Goal: Communication & Community: Answer question/provide support

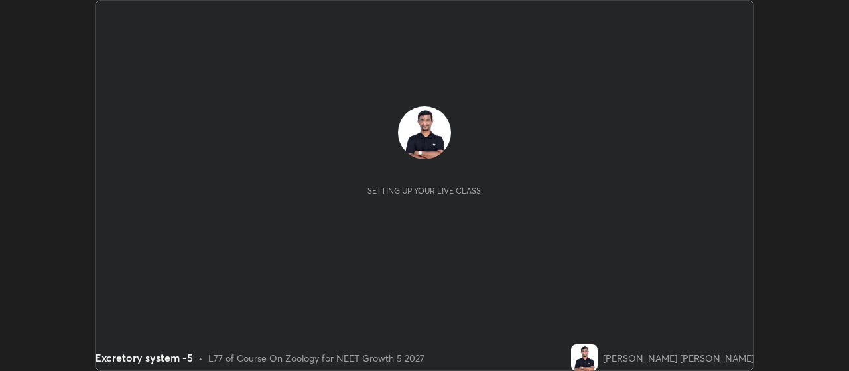
scroll to position [371, 848]
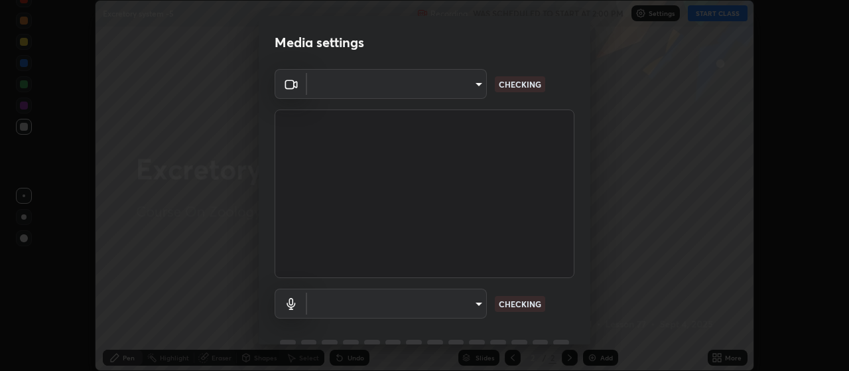
type input "80c3748f7047bfa8a2e3beb73f5809e9ad7c39e7d775a1a6b919bd05adb1d46d"
click at [478, 307] on body "Erase all Excretory system -5 Recording WAS SCHEDULED TO START AT 2:00 PM Setti…" at bounding box center [424, 185] width 849 height 371
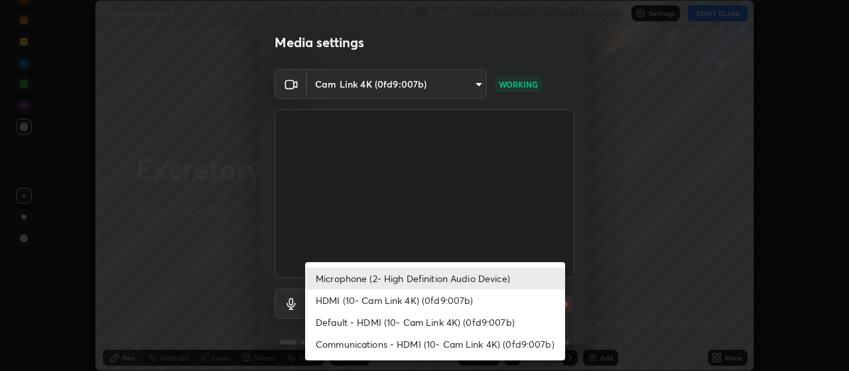
click at [526, 340] on li "Communications - HDMI (10- Cam Link 4K) (0fd9:007b)" at bounding box center [435, 344] width 260 height 22
type input "communications"
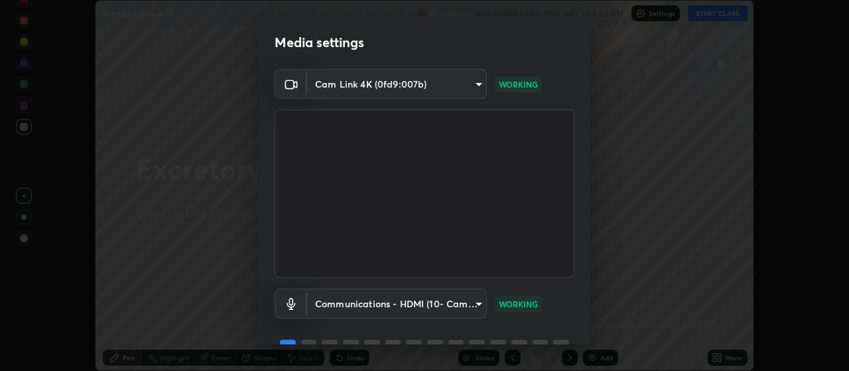
scroll to position [64, 0]
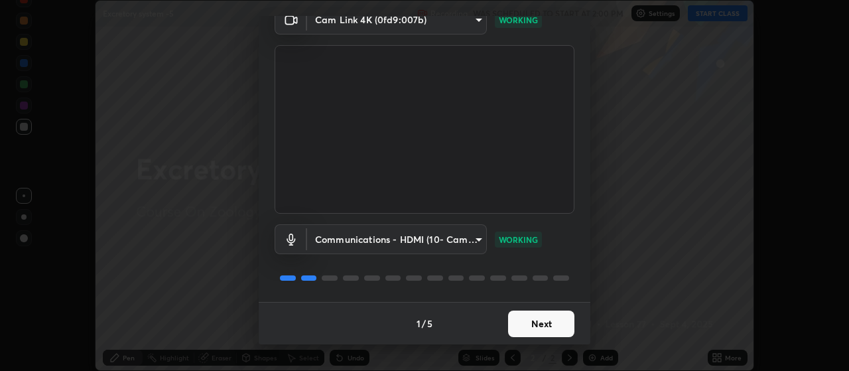
click at [539, 321] on button "Next" at bounding box center [541, 323] width 66 height 27
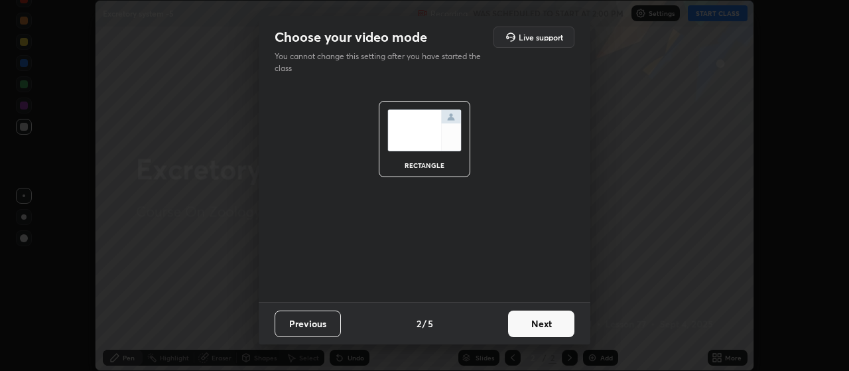
scroll to position [0, 0]
click at [544, 321] on button "Next" at bounding box center [541, 323] width 66 height 27
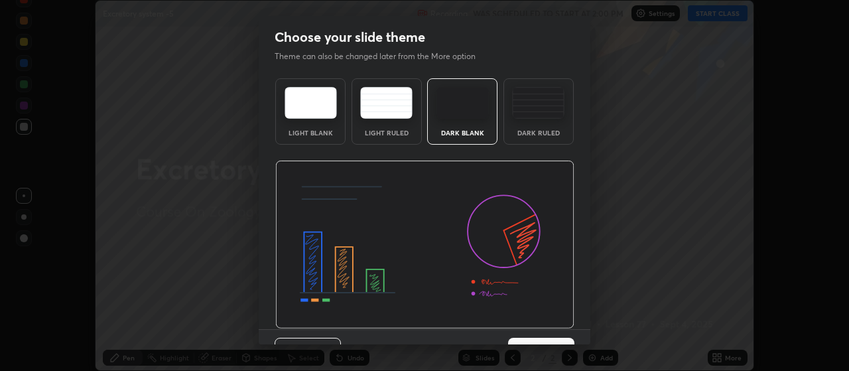
click at [534, 106] on img at bounding box center [538, 103] width 52 height 32
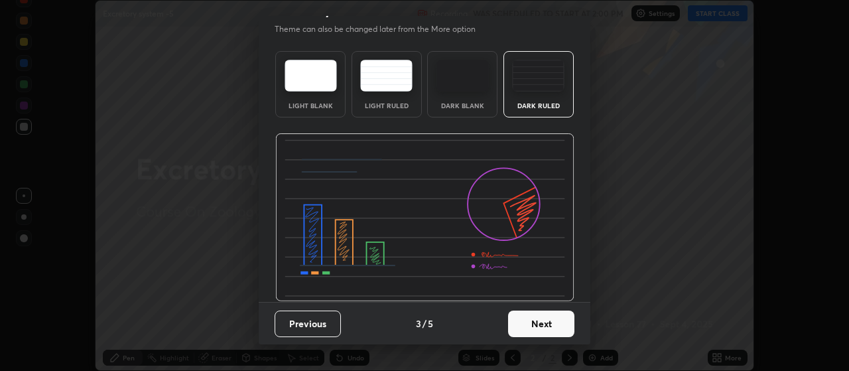
click at [544, 324] on button "Next" at bounding box center [541, 323] width 66 height 27
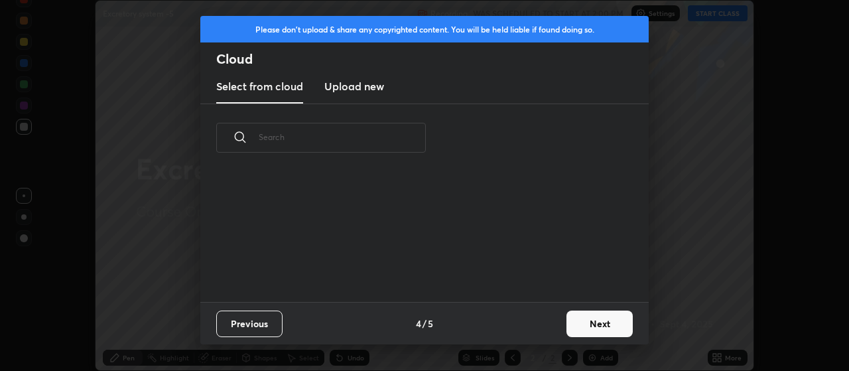
scroll to position [0, 0]
click at [588, 328] on button "Next" at bounding box center [599, 323] width 66 height 27
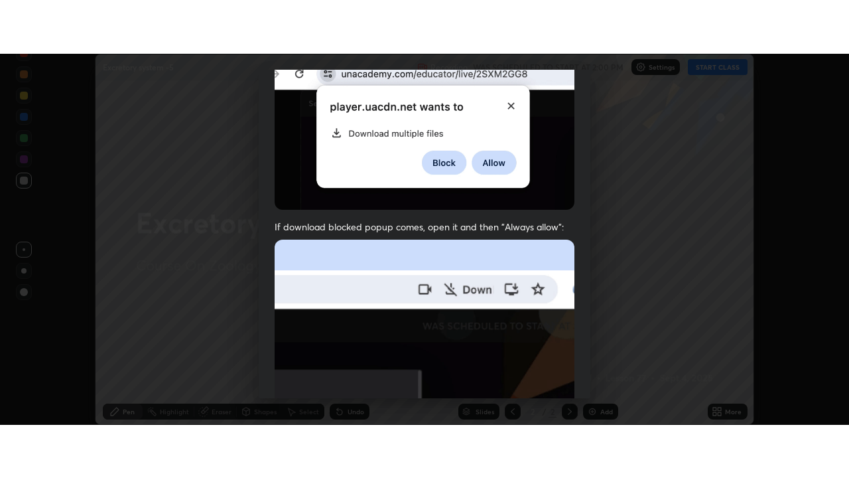
scroll to position [335, 0]
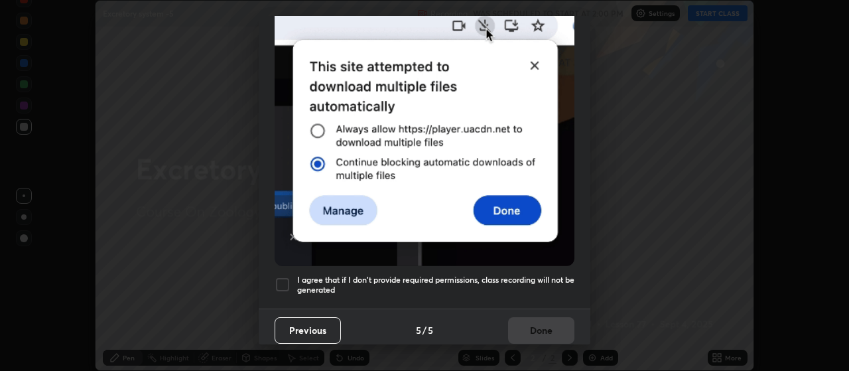
click at [281, 277] on div at bounding box center [283, 285] width 16 height 16
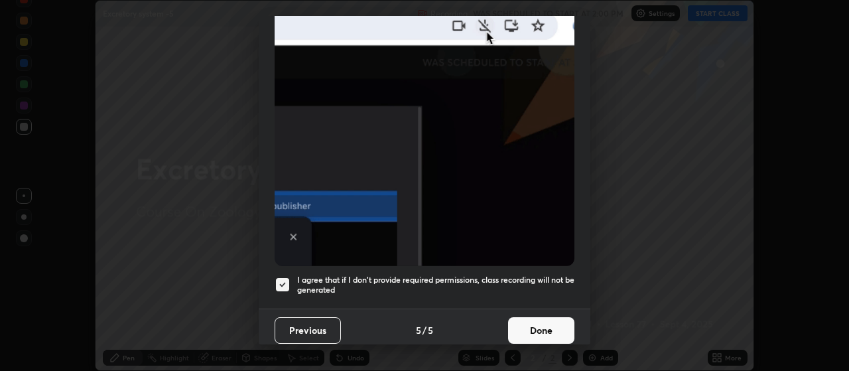
click at [541, 328] on button "Done" at bounding box center [541, 330] width 66 height 27
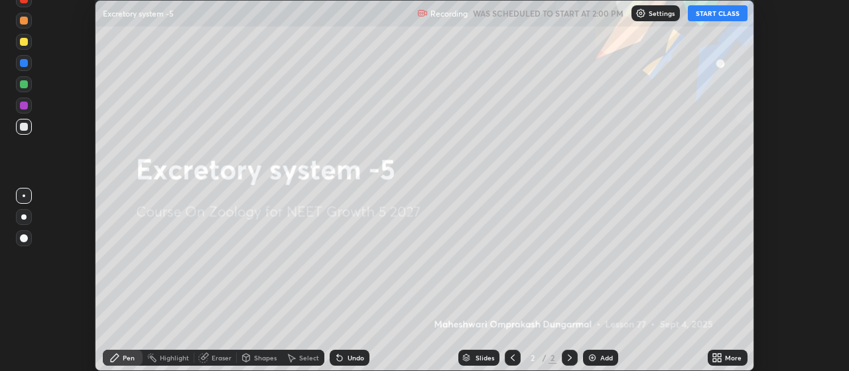
click at [716, 10] on button "START CLASS" at bounding box center [718, 13] width 60 height 16
click at [717, 357] on icon at bounding box center [717, 357] width 11 height 11
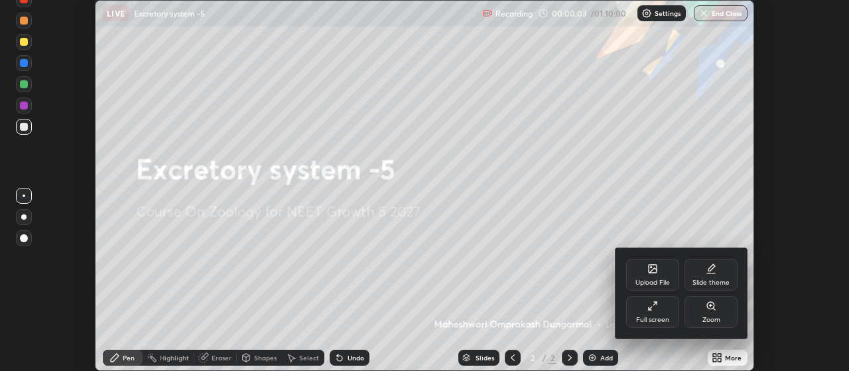
click at [652, 306] on icon at bounding box center [652, 305] width 11 height 11
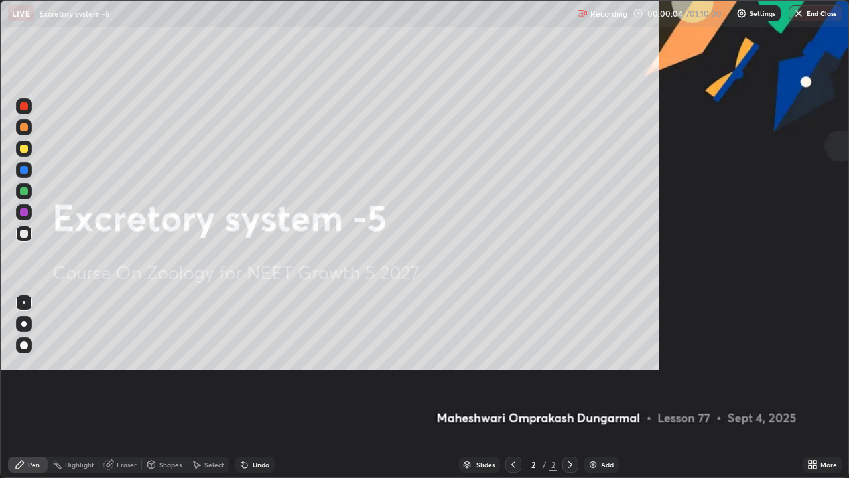
scroll to position [478, 849]
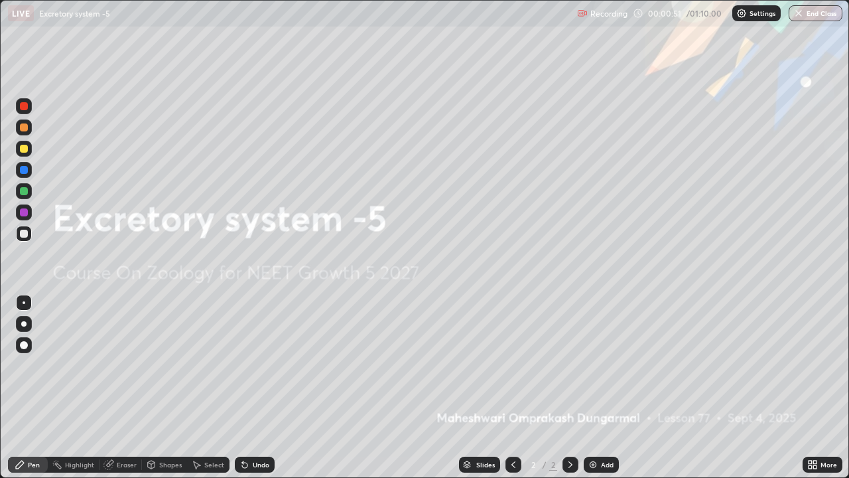
click at [594, 370] on img at bounding box center [593, 464] width 11 height 11
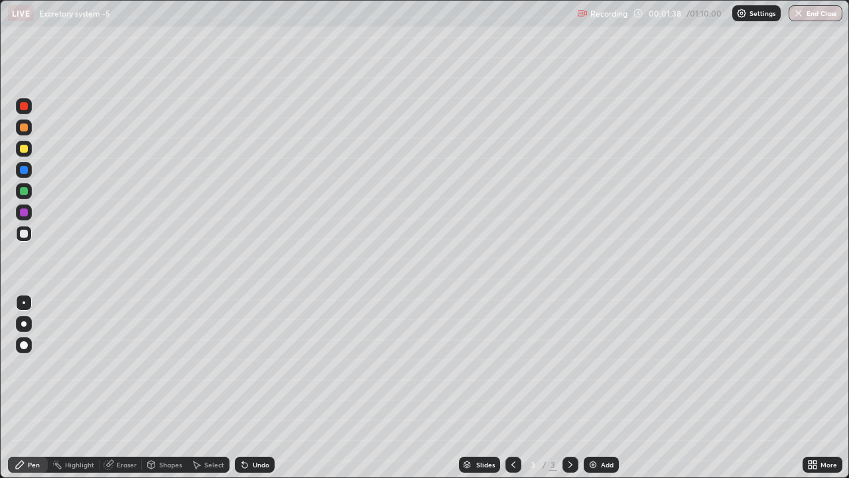
click at [590, 370] on img at bounding box center [593, 464] width 11 height 11
click at [245, 370] on icon at bounding box center [244, 464] width 5 height 5
click at [242, 370] on icon at bounding box center [244, 464] width 5 height 5
click at [23, 324] on div at bounding box center [23, 323] width 5 height 5
click at [24, 352] on div at bounding box center [24, 345] width 16 height 16
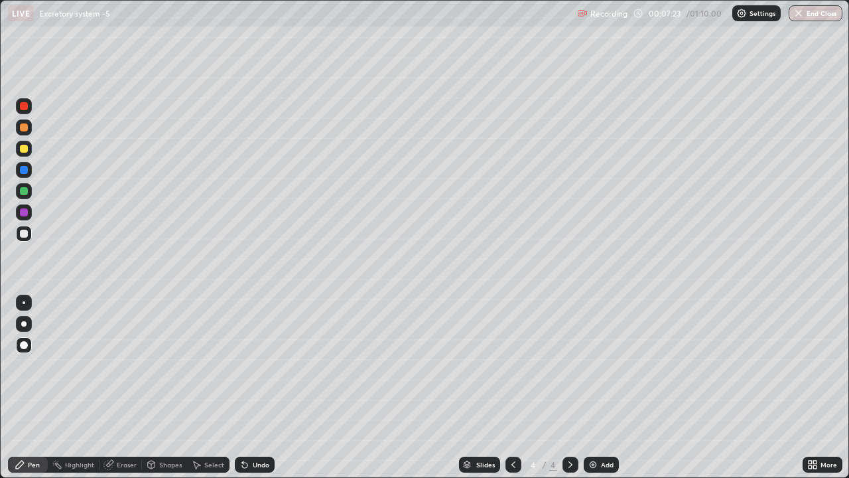
click at [25, 149] on div at bounding box center [24, 149] width 8 height 8
click at [194, 370] on icon at bounding box center [197, 465] width 7 height 8
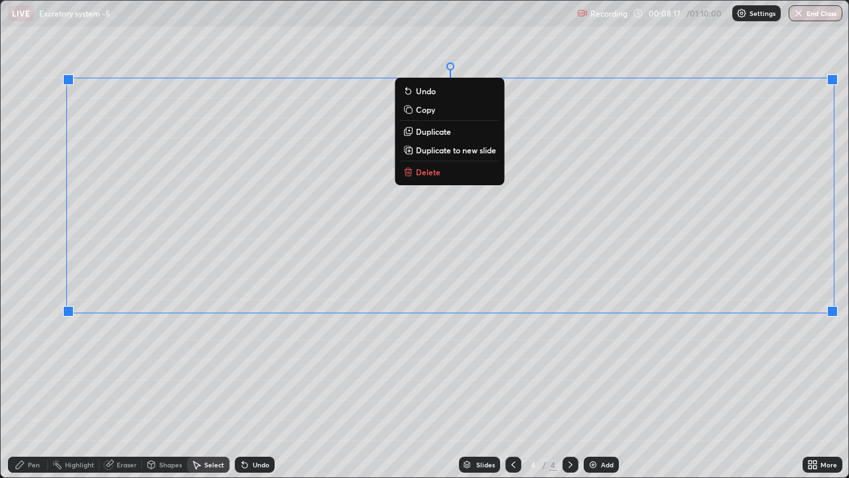
click at [708, 370] on div "0 ° Undo Copy Duplicate Duplicate to new slide Delete" at bounding box center [425, 239] width 848 height 476
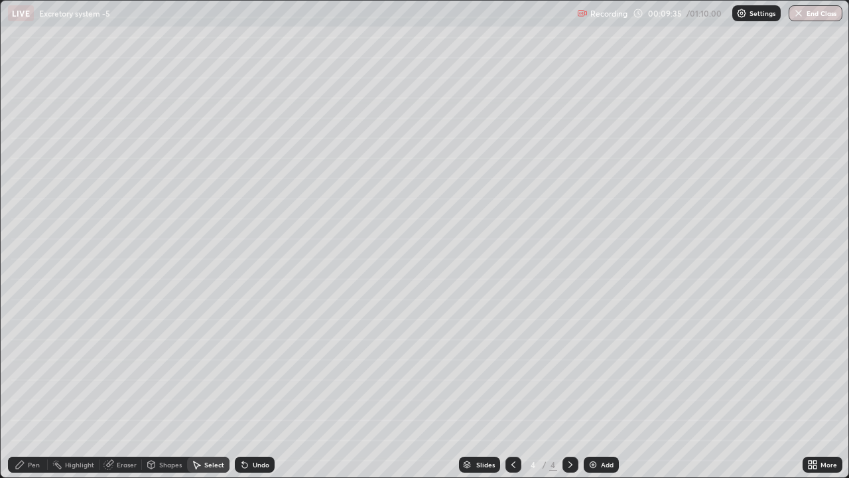
click at [36, 370] on div "Pen" at bounding box center [28, 464] width 40 height 16
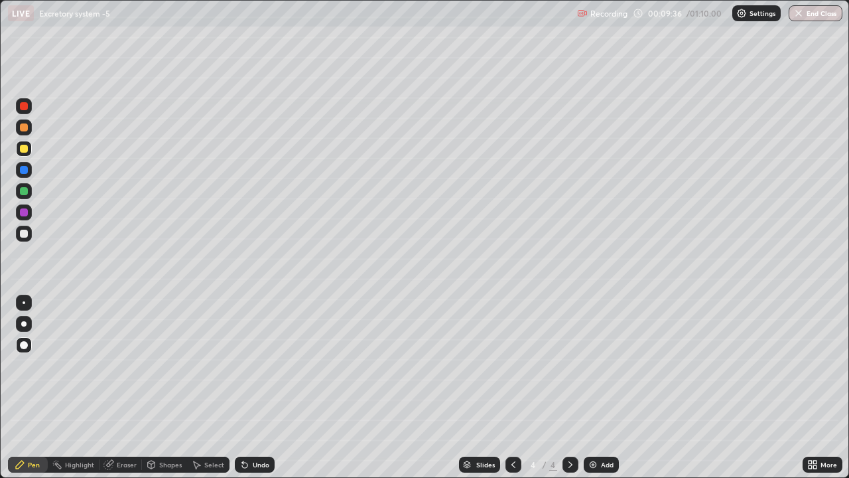
click at [21, 326] on div at bounding box center [24, 324] width 16 height 16
click at [247, 370] on icon at bounding box center [244, 464] width 11 height 11
click at [242, 370] on icon at bounding box center [244, 464] width 5 height 5
click at [23, 172] on div at bounding box center [24, 170] width 8 height 8
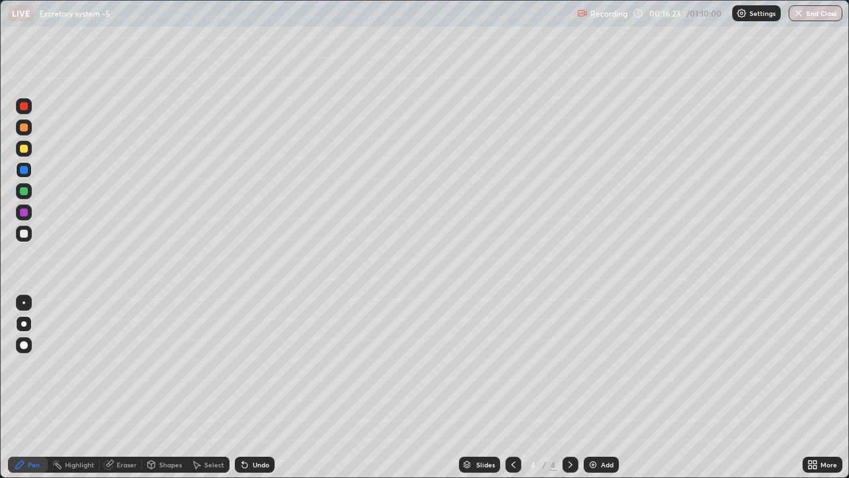
click at [592, 370] on img at bounding box center [593, 464] width 11 height 11
click at [24, 302] on div at bounding box center [24, 302] width 3 height 3
click at [21, 239] on div at bounding box center [24, 234] width 16 height 16
click at [24, 324] on div at bounding box center [23, 323] width 5 height 5
click at [21, 148] on div at bounding box center [24, 149] width 8 height 8
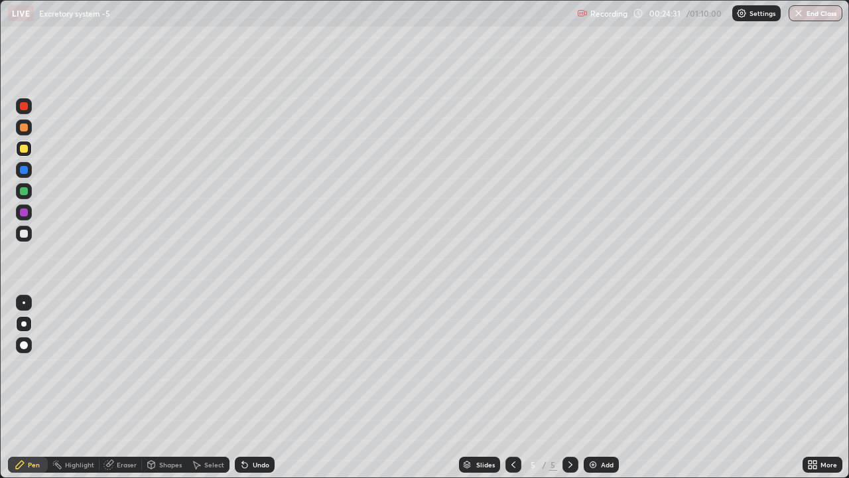
click at [245, 370] on icon at bounding box center [244, 464] width 11 height 11
click at [592, 370] on img at bounding box center [593, 464] width 11 height 11
click at [155, 370] on icon at bounding box center [151, 464] width 11 height 11
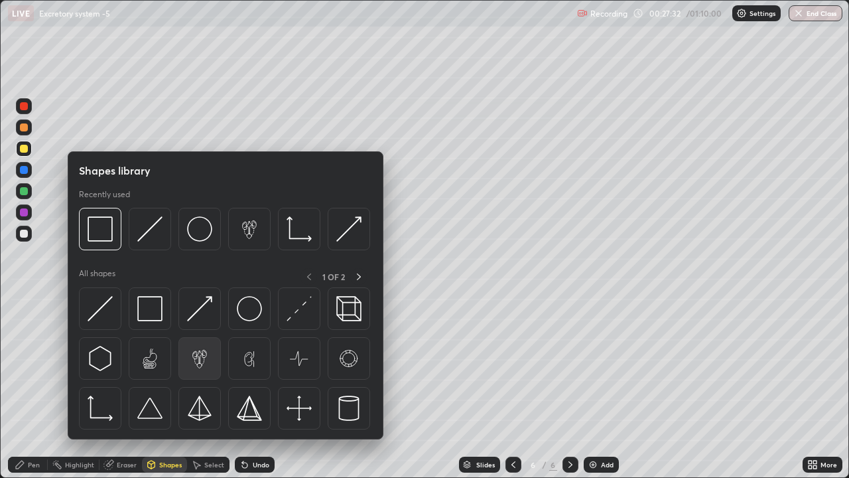
click at [199, 357] on img at bounding box center [199, 358] width 25 height 25
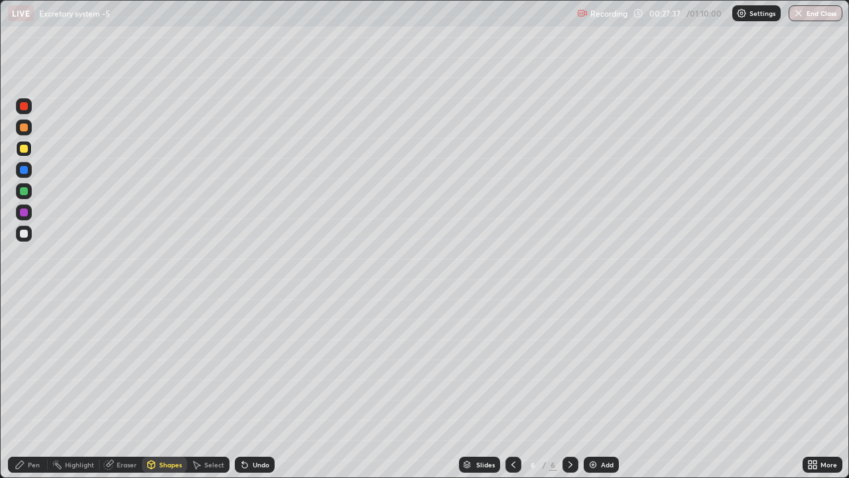
click at [197, 370] on icon at bounding box center [197, 465] width 7 height 8
click at [33, 370] on div "Pen" at bounding box center [34, 464] width 12 height 7
click at [26, 194] on div at bounding box center [24, 191] width 8 height 8
click at [592, 370] on img at bounding box center [593, 464] width 11 height 11
click at [24, 302] on div at bounding box center [24, 302] width 3 height 3
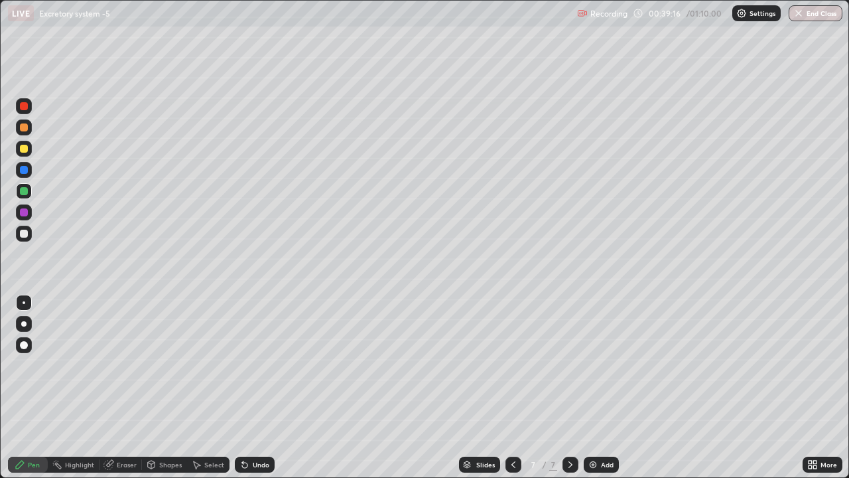
click at [261, 370] on div "Undo" at bounding box center [261, 464] width 17 height 7
click at [245, 370] on div "Undo" at bounding box center [255, 464] width 40 height 16
click at [197, 370] on icon at bounding box center [196, 464] width 11 height 11
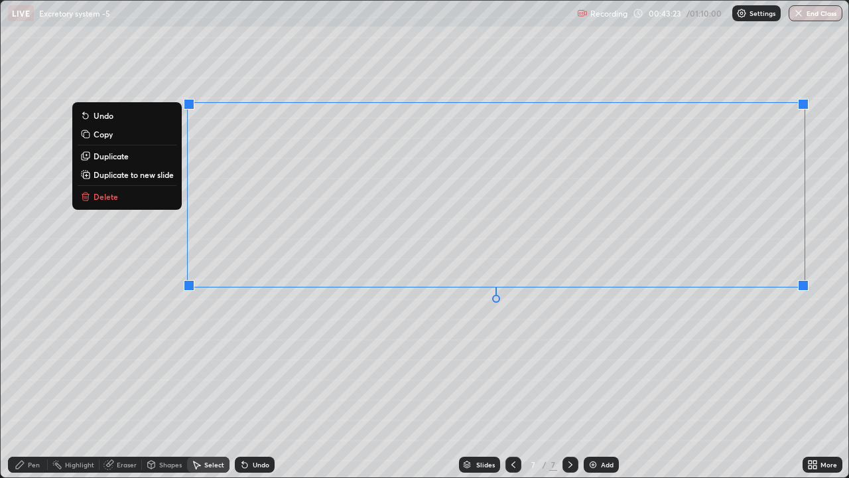
click at [29, 370] on div "Pen" at bounding box center [28, 464] width 40 height 16
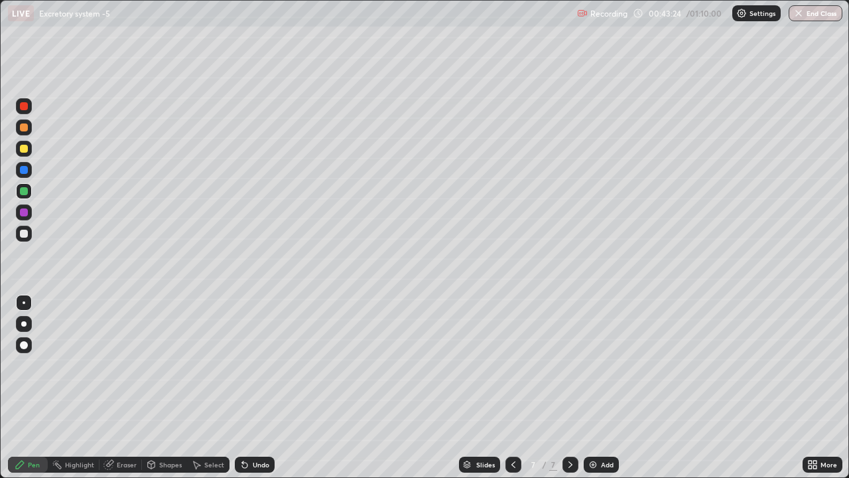
click at [23, 326] on div at bounding box center [24, 324] width 16 height 16
click at [23, 235] on div at bounding box center [24, 233] width 8 height 8
click at [590, 370] on img at bounding box center [593, 464] width 11 height 11
click at [25, 149] on div at bounding box center [24, 149] width 8 height 8
click at [249, 370] on div "Undo" at bounding box center [255, 464] width 40 height 16
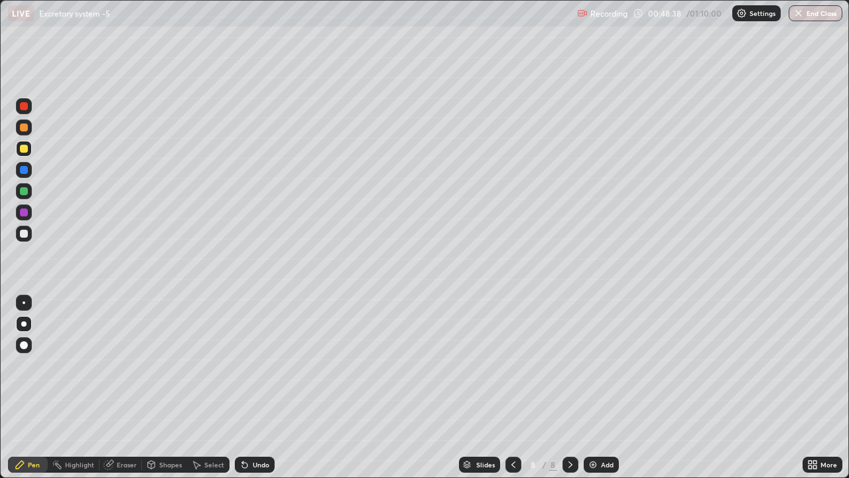
click at [22, 304] on div at bounding box center [24, 302] width 16 height 16
click at [596, 370] on img at bounding box center [593, 464] width 11 height 11
click at [26, 106] on div at bounding box center [24, 106] width 8 height 8
click at [24, 149] on div at bounding box center [24, 149] width 8 height 8
click at [27, 103] on div at bounding box center [24, 106] width 8 height 8
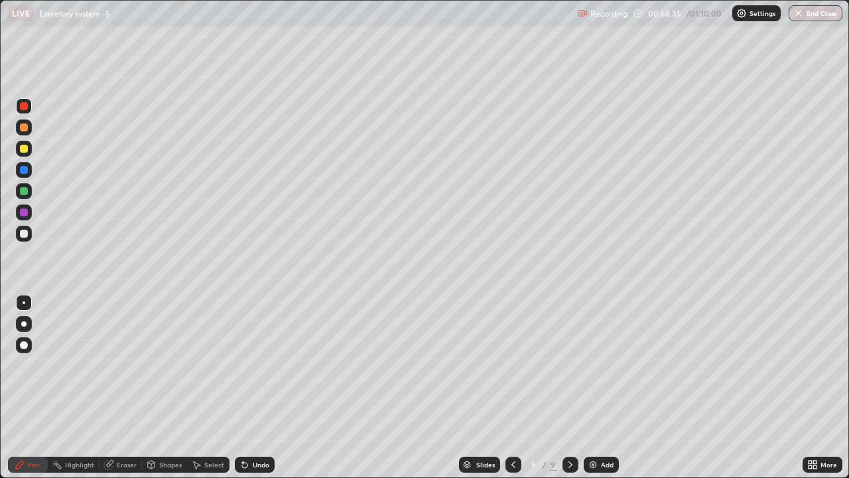
click at [24, 153] on div at bounding box center [24, 149] width 16 height 16
click at [245, 370] on div "Undo" at bounding box center [255, 464] width 40 height 16
click at [24, 234] on div at bounding box center [24, 233] width 8 height 8
click at [24, 169] on div at bounding box center [24, 170] width 8 height 8
click at [27, 345] on div at bounding box center [24, 345] width 8 height 8
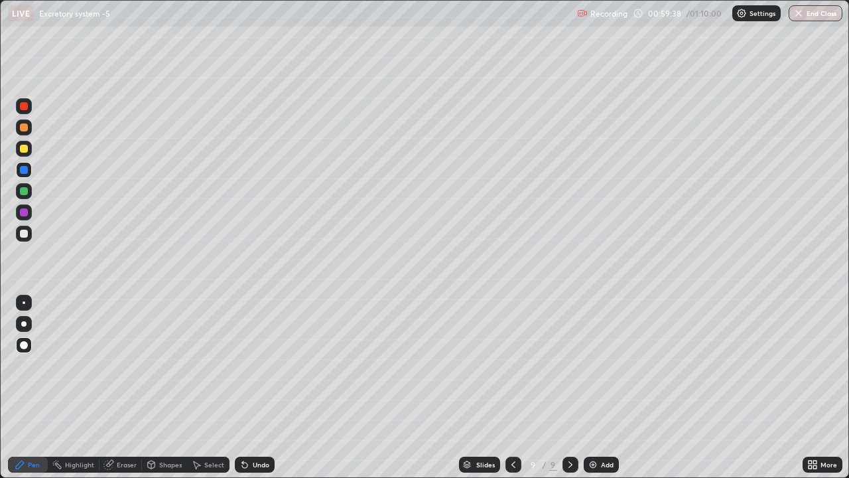
click at [24, 302] on div at bounding box center [24, 302] width 3 height 3
click at [23, 191] on div at bounding box center [24, 191] width 8 height 8
click at [20, 149] on div at bounding box center [24, 149] width 8 height 8
click at [242, 370] on icon at bounding box center [244, 464] width 5 height 5
click at [244, 370] on icon at bounding box center [244, 464] width 5 height 5
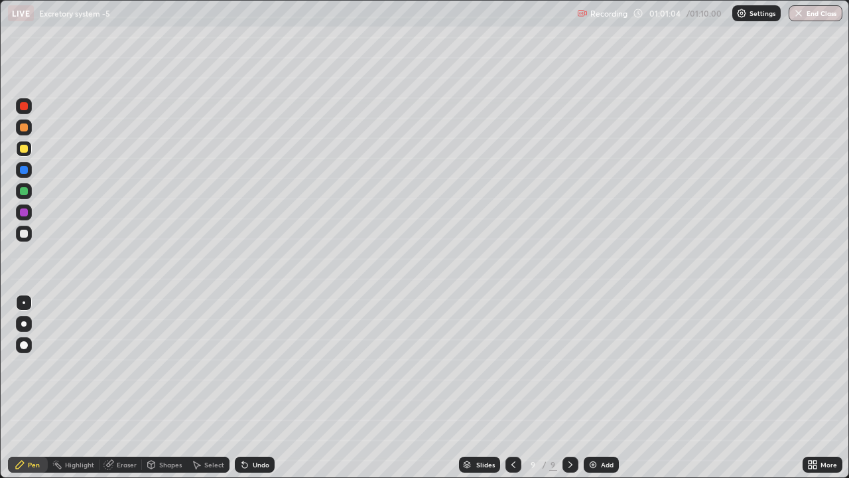
click at [243, 370] on icon at bounding box center [244, 464] width 5 height 5
click at [25, 232] on div at bounding box center [24, 233] width 8 height 8
click at [815, 18] on button "End Class" at bounding box center [816, 13] width 54 height 16
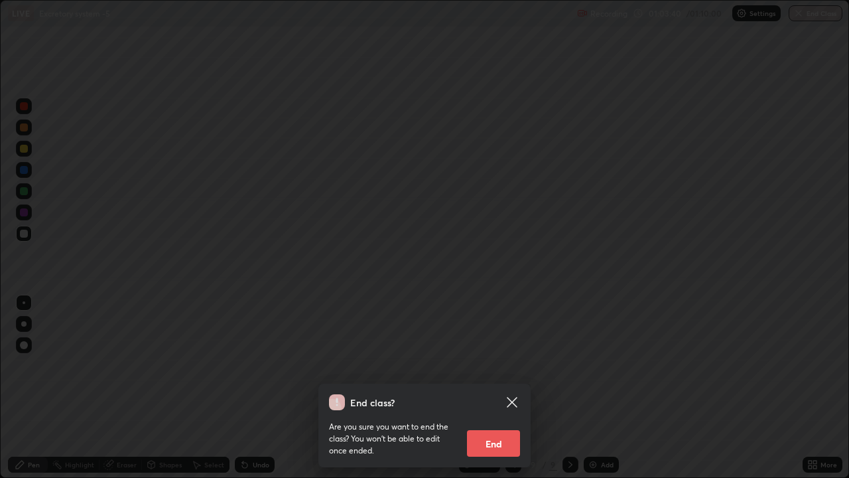
click at [483, 370] on button "End" at bounding box center [493, 443] width 53 height 27
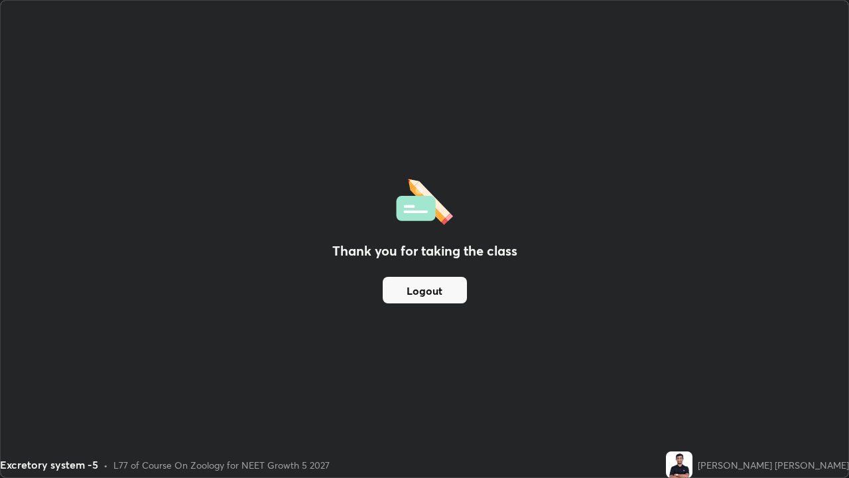
click at [412, 292] on button "Logout" at bounding box center [425, 290] width 84 height 27
